Goal: Navigation & Orientation: Go to known website

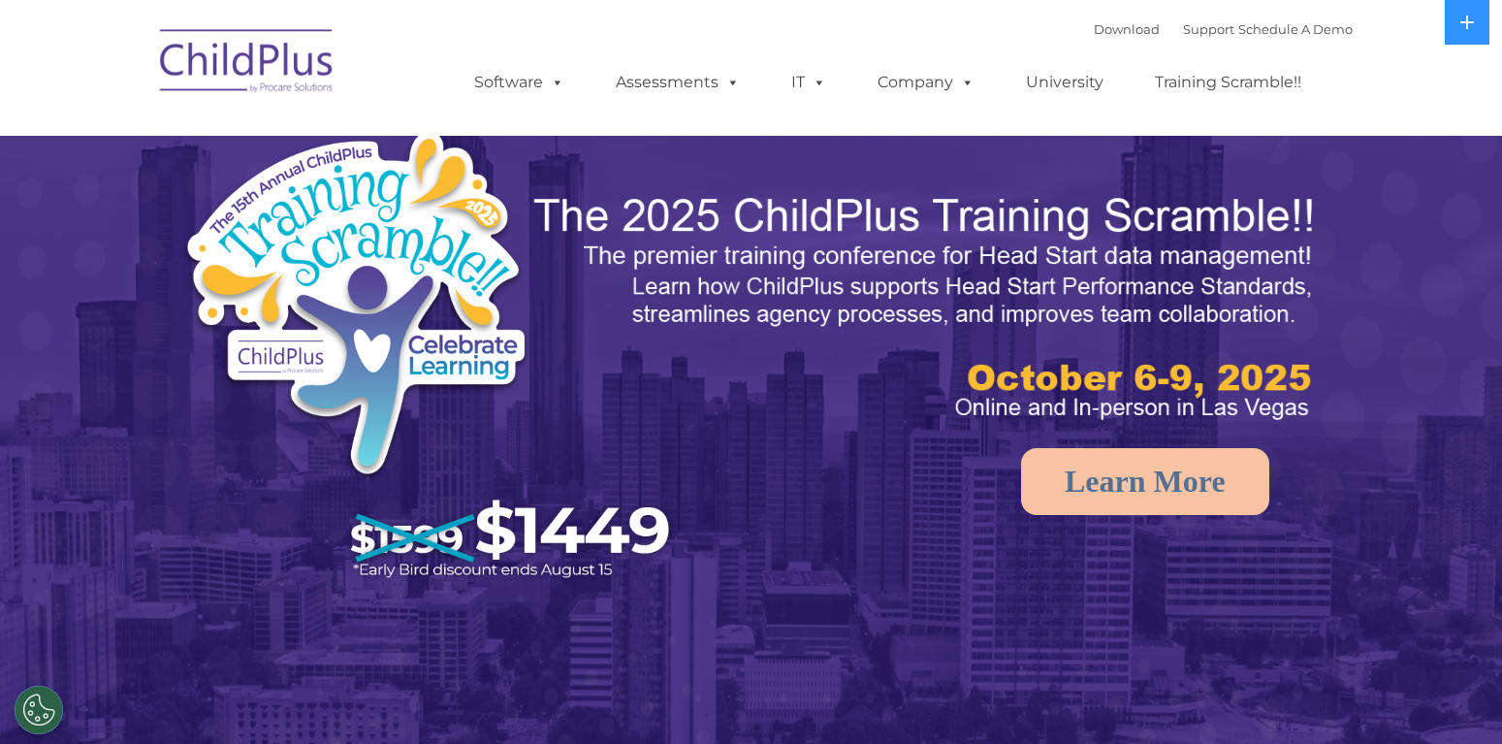
select select "MEDIUM"
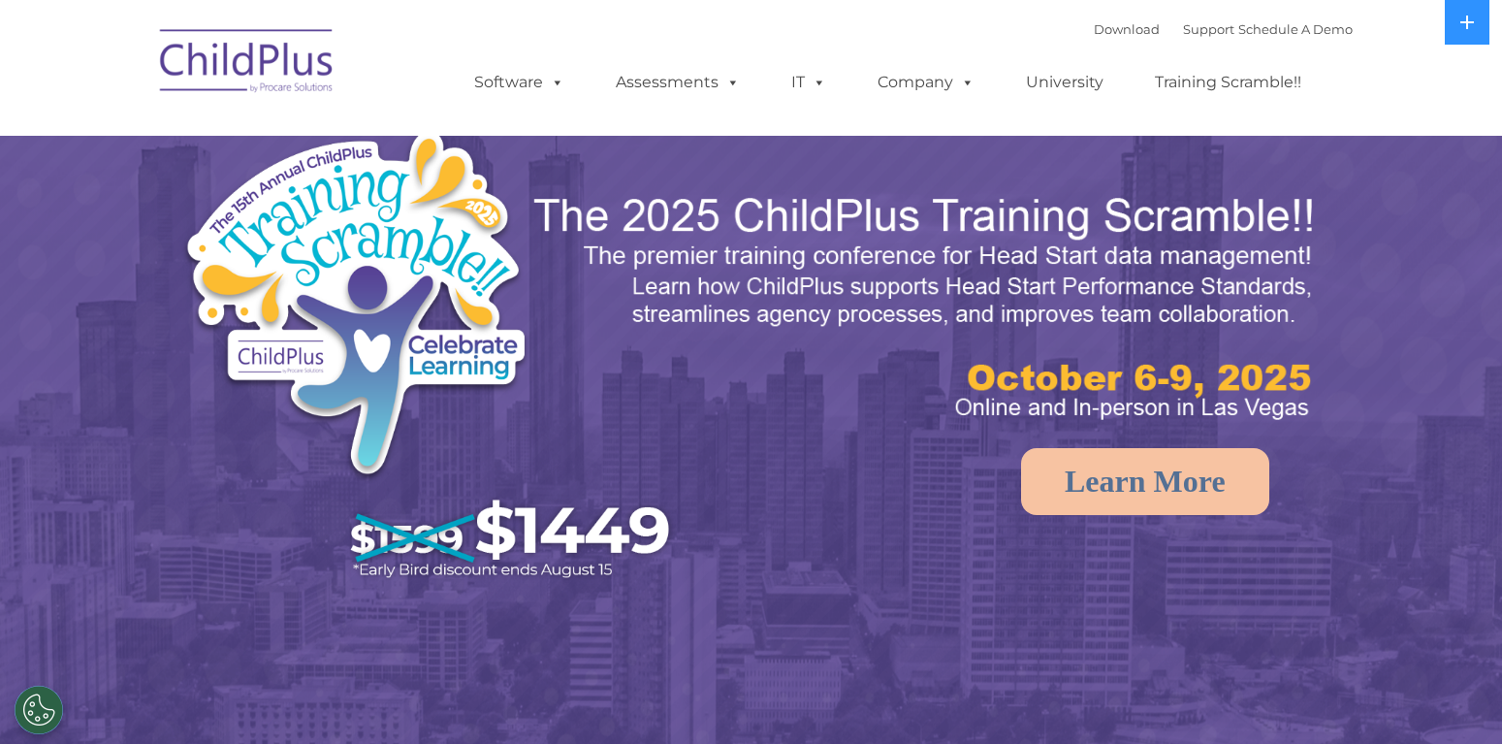
select select "MEDIUM"
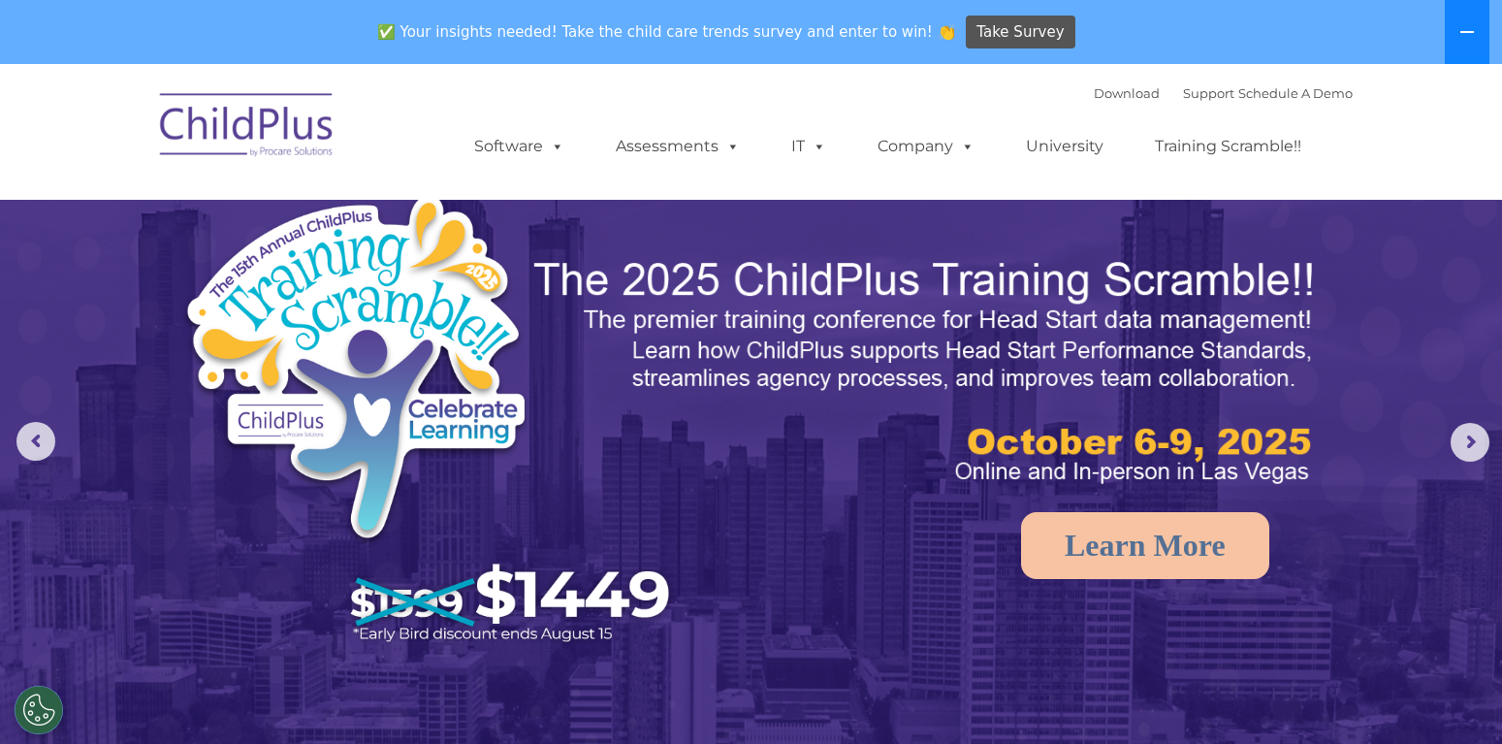
click at [1475, 22] on button at bounding box center [1467, 32] width 45 height 64
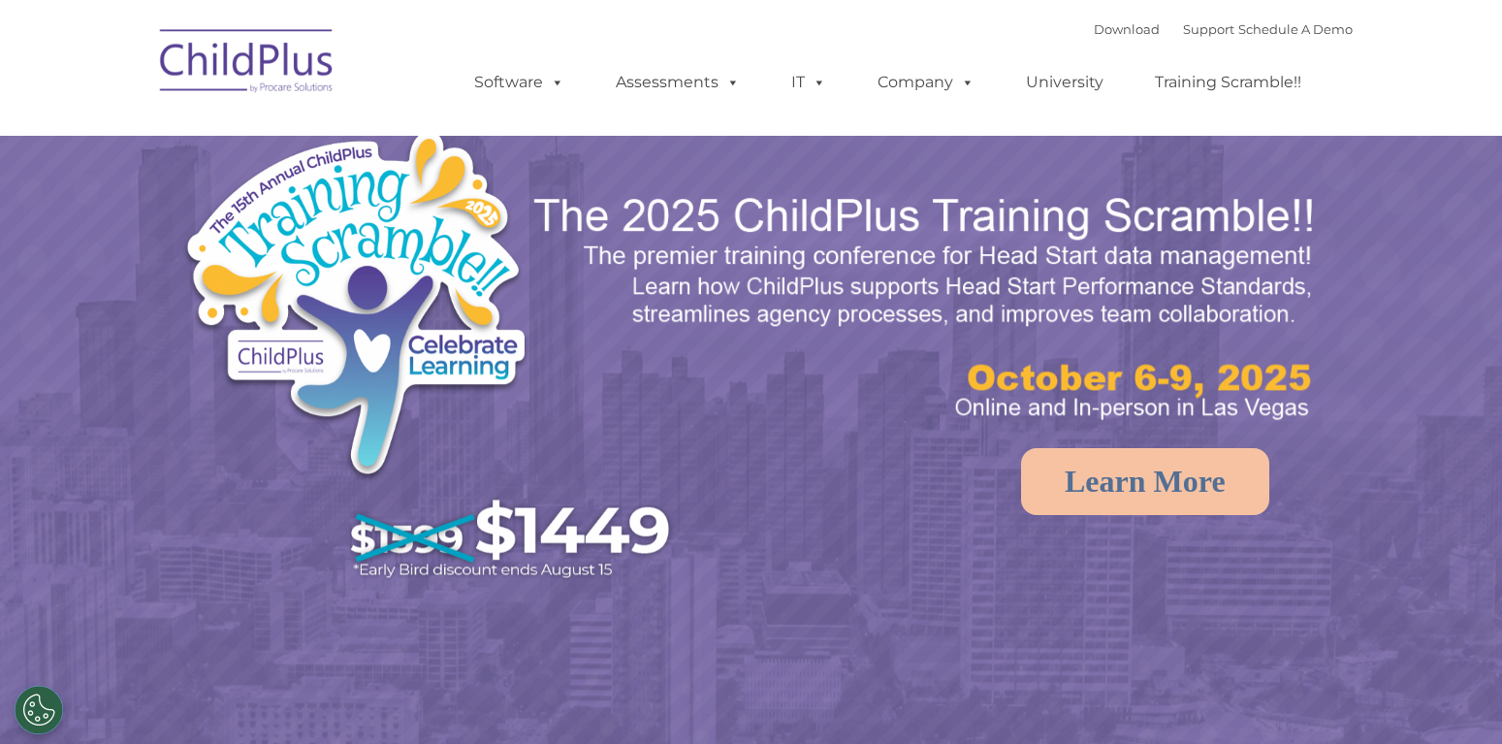
select select "MEDIUM"
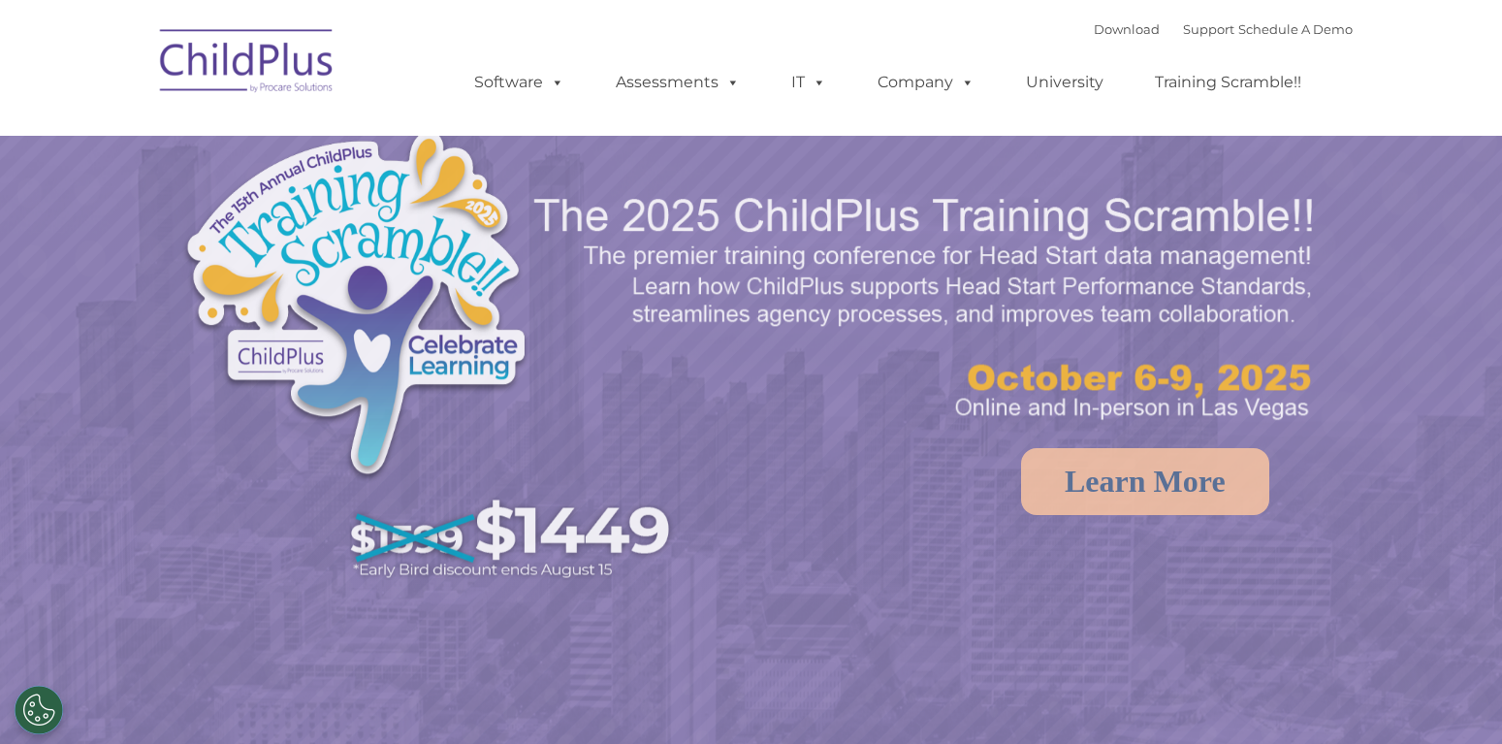
select select "MEDIUM"
